Goal: Information Seeking & Learning: Compare options

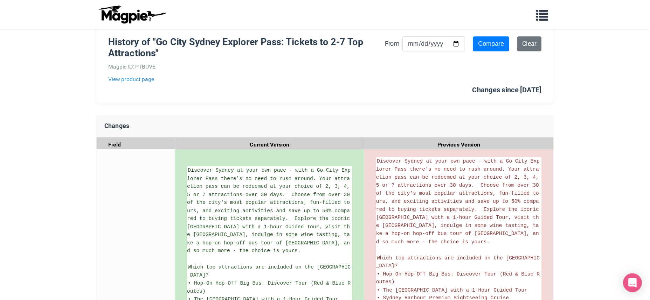
scroll to position [35, 0]
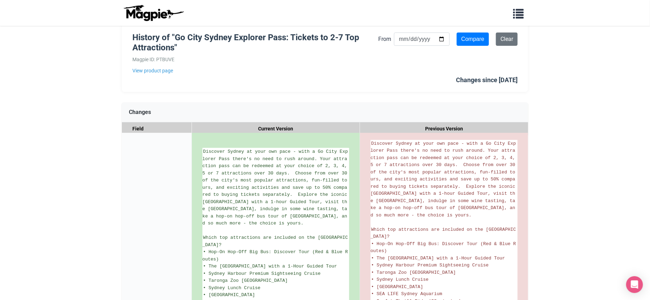
drag, startPoint x: 490, startPoint y: 0, endPoint x: 406, endPoint y: 86, distance: 120.5
click at [406, 86] on div "History of "Go City Sydney Explorer Pass: Tickets to 2-7 Top Attractions" Magpi…" at bounding box center [325, 57] width 406 height 70
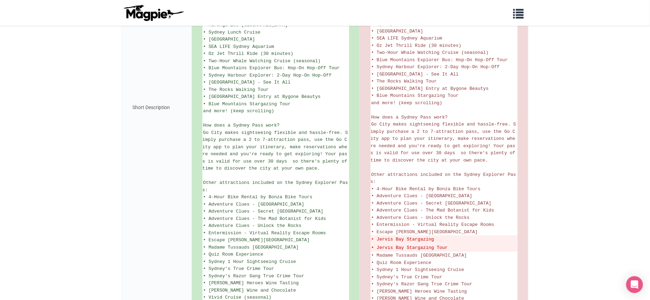
scroll to position [364, 0]
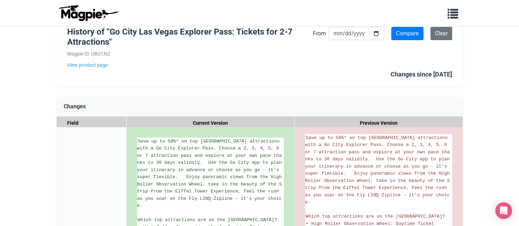
scroll to position [54, 0]
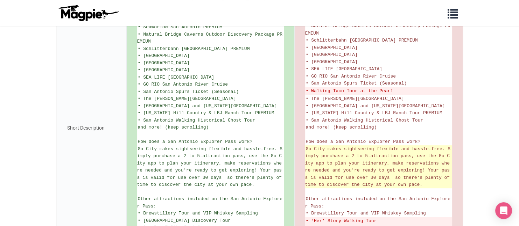
scroll to position [321, 0]
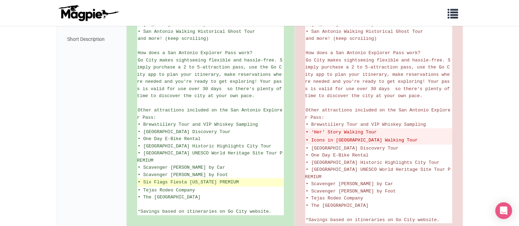
click at [145, 186] on ins "• Six Flags Fiesta Texas PREMIUM" at bounding box center [210, 182] width 145 height 7
drag, startPoint x: 142, startPoint y: 187, endPoint x: 202, endPoint y: 187, distance: 59.8
click at [202, 186] on ins "• Six Flags Fiesta Texas PREMIUM" at bounding box center [210, 182] width 145 height 7
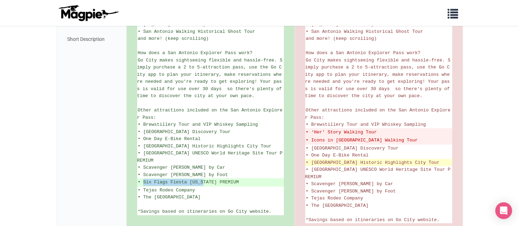
copy ins "Six Flags Fiesta Texas"
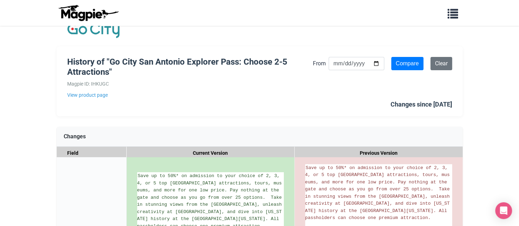
scroll to position [0, 0]
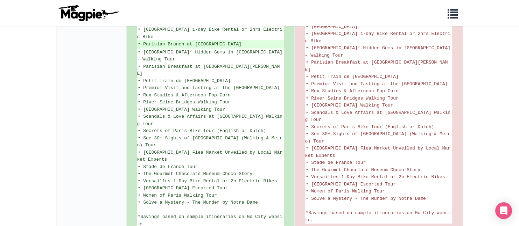
scroll to position [596, 0]
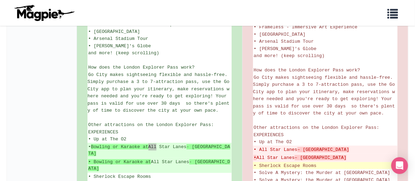
scroll to position [327, 0]
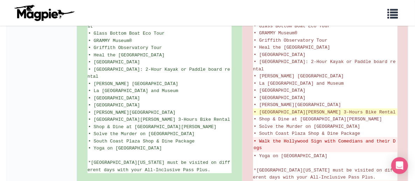
scroll to position [595, 0]
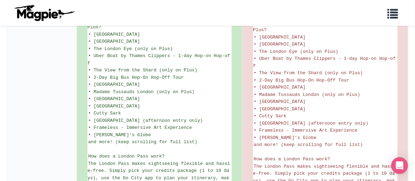
scroll to position [385, 0]
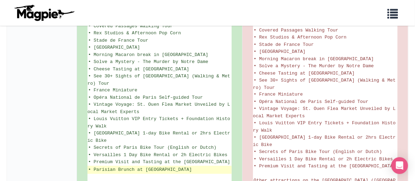
scroll to position [685, 0]
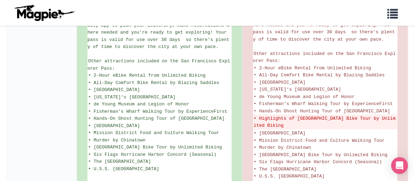
scroll to position [384, 0]
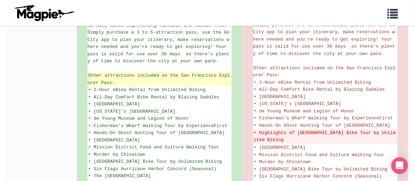
click at [90, 76] on span "Other attractions included on the San Francisco Explorer Pass:" at bounding box center [158, 79] width 143 height 13
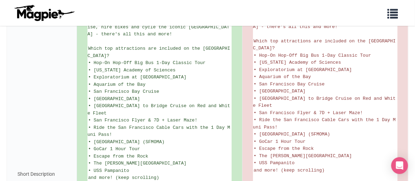
scroll to position [174, 0]
